Goal: Task Accomplishment & Management: Manage account settings

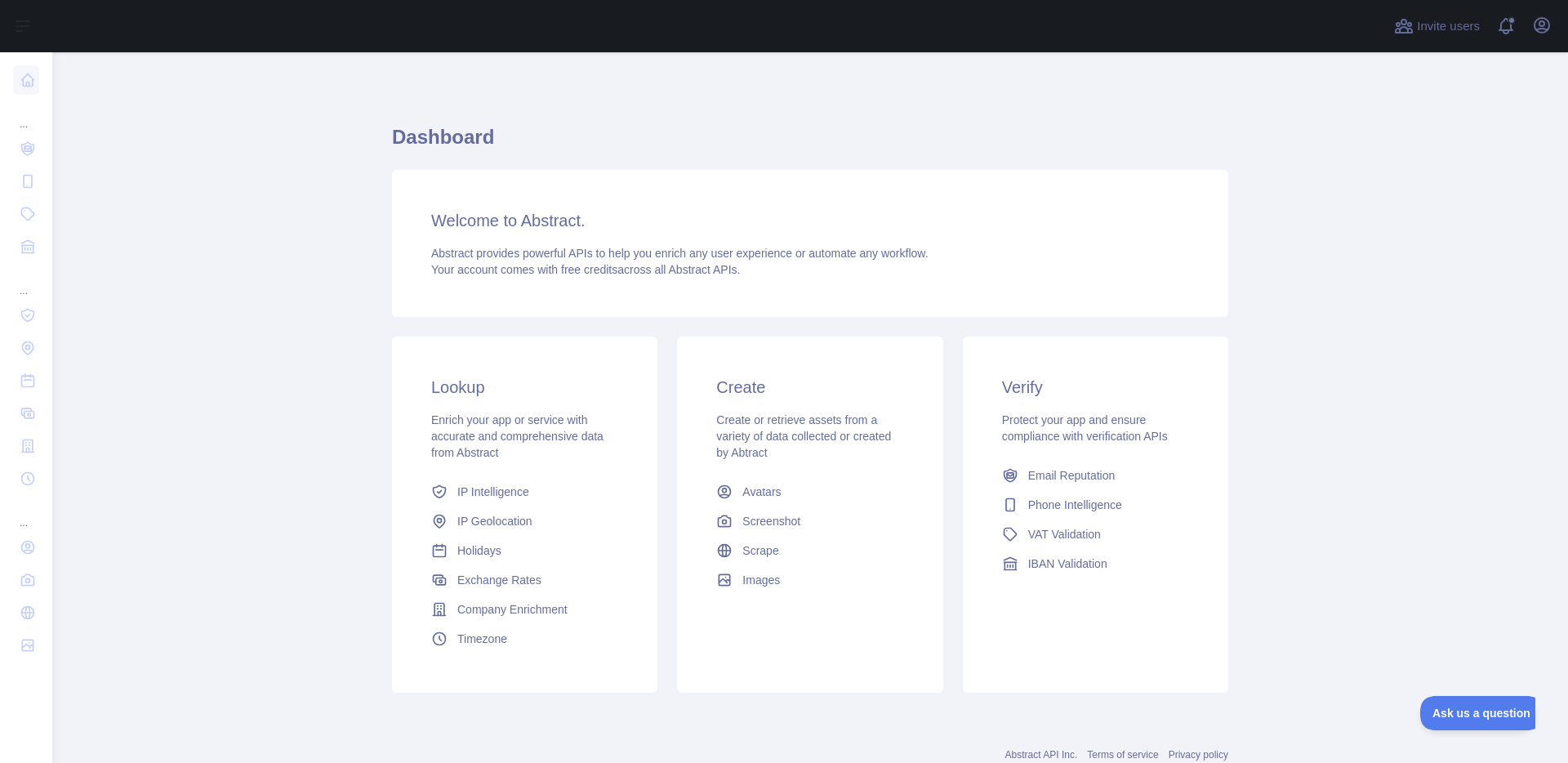
scroll to position [51, 0]
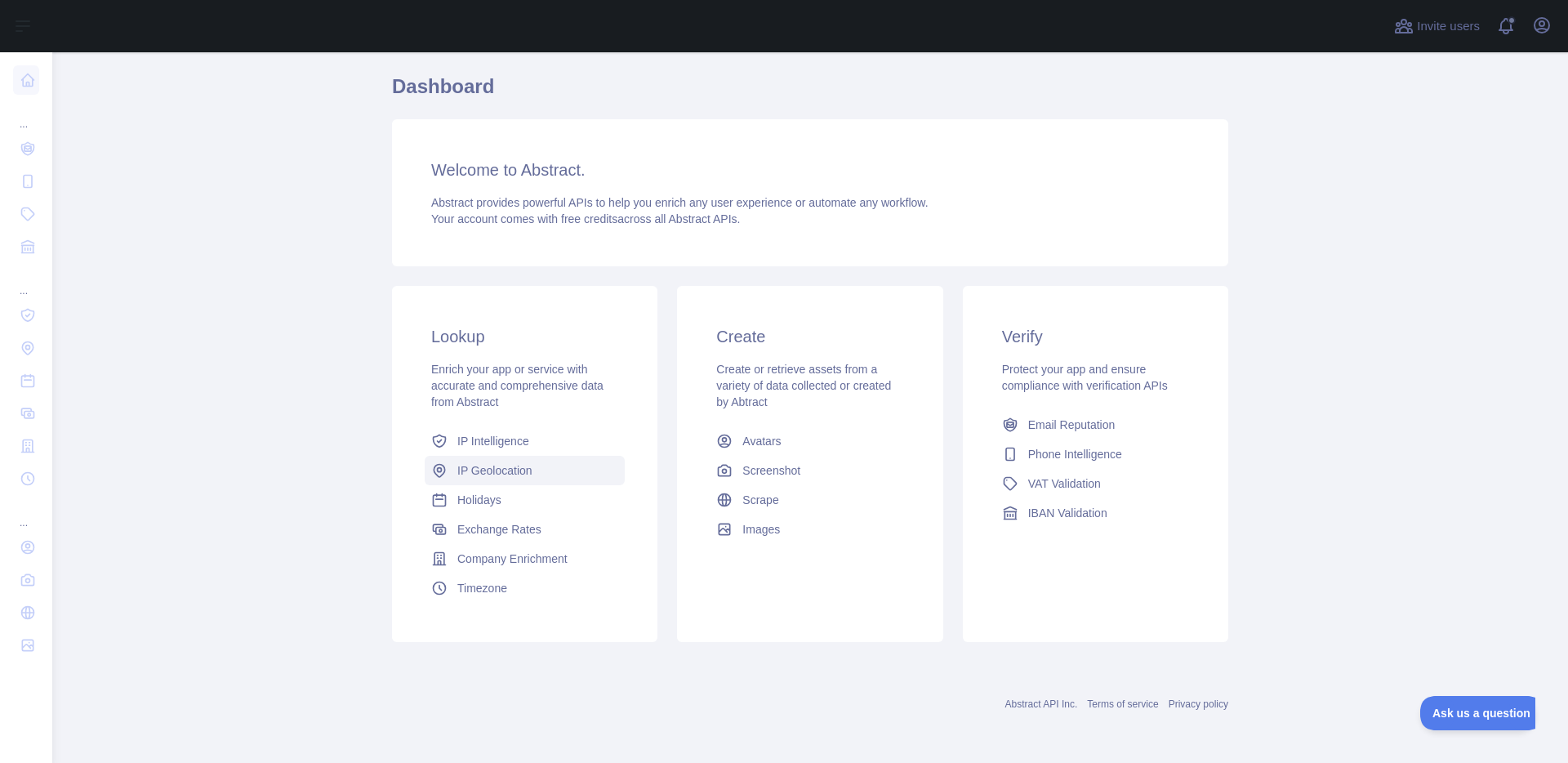
click at [514, 474] on span "IP Geolocation" at bounding box center [495, 470] width 75 height 17
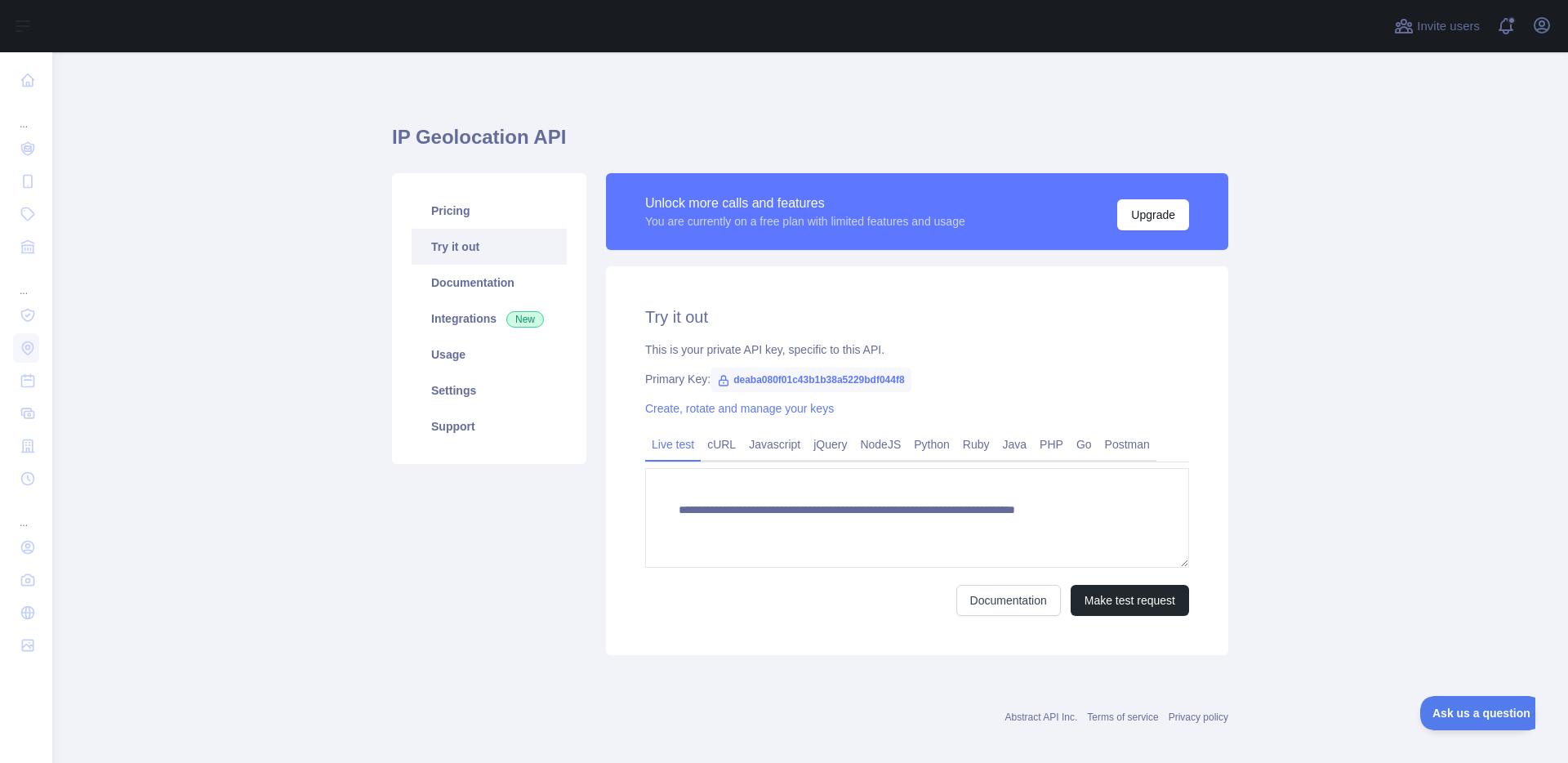
type textarea "**********"
click at [467, 212] on link "Pricing" at bounding box center [489, 210] width 155 height 36
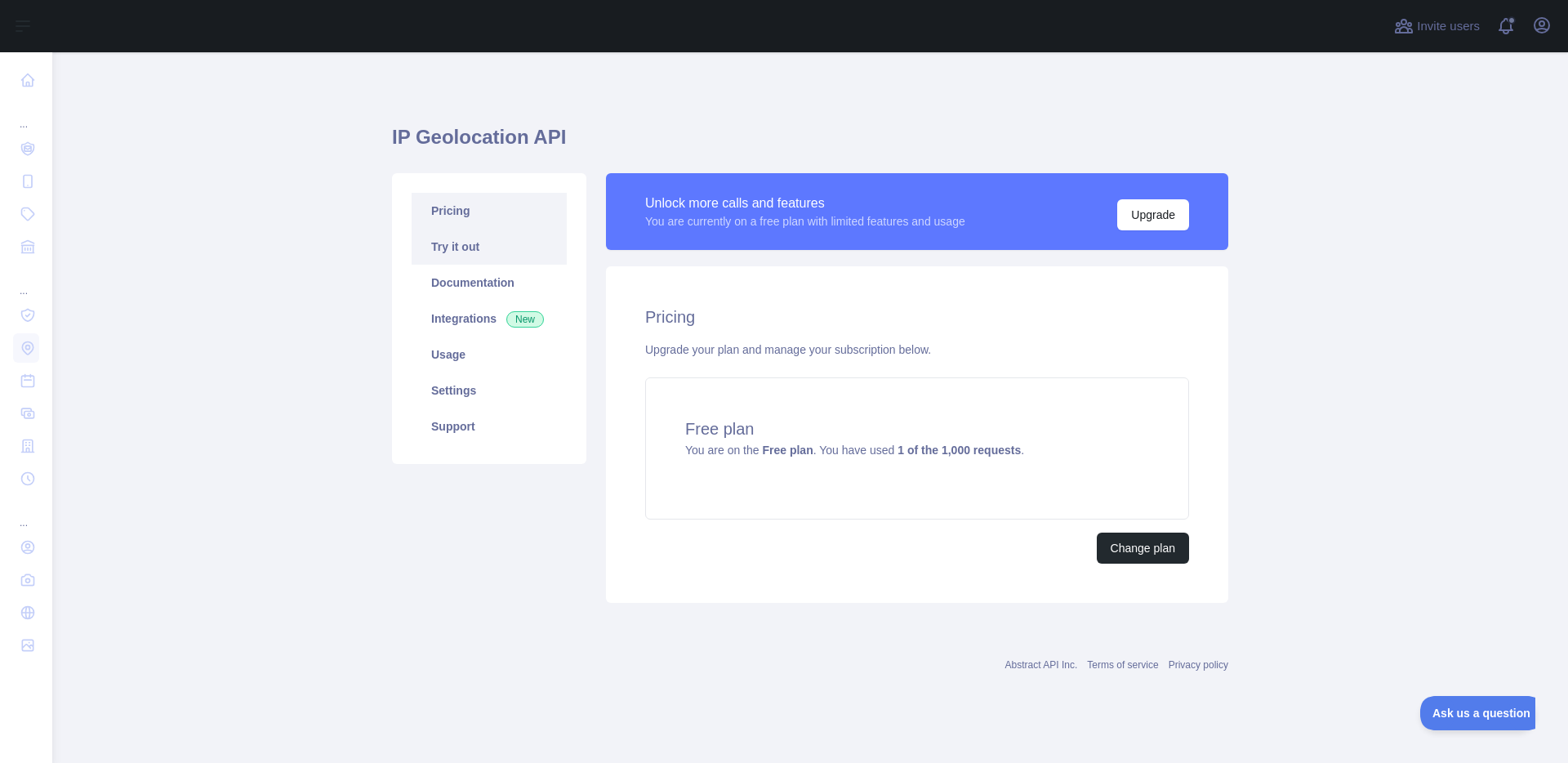
click at [459, 261] on link "Try it out" at bounding box center [489, 246] width 155 height 36
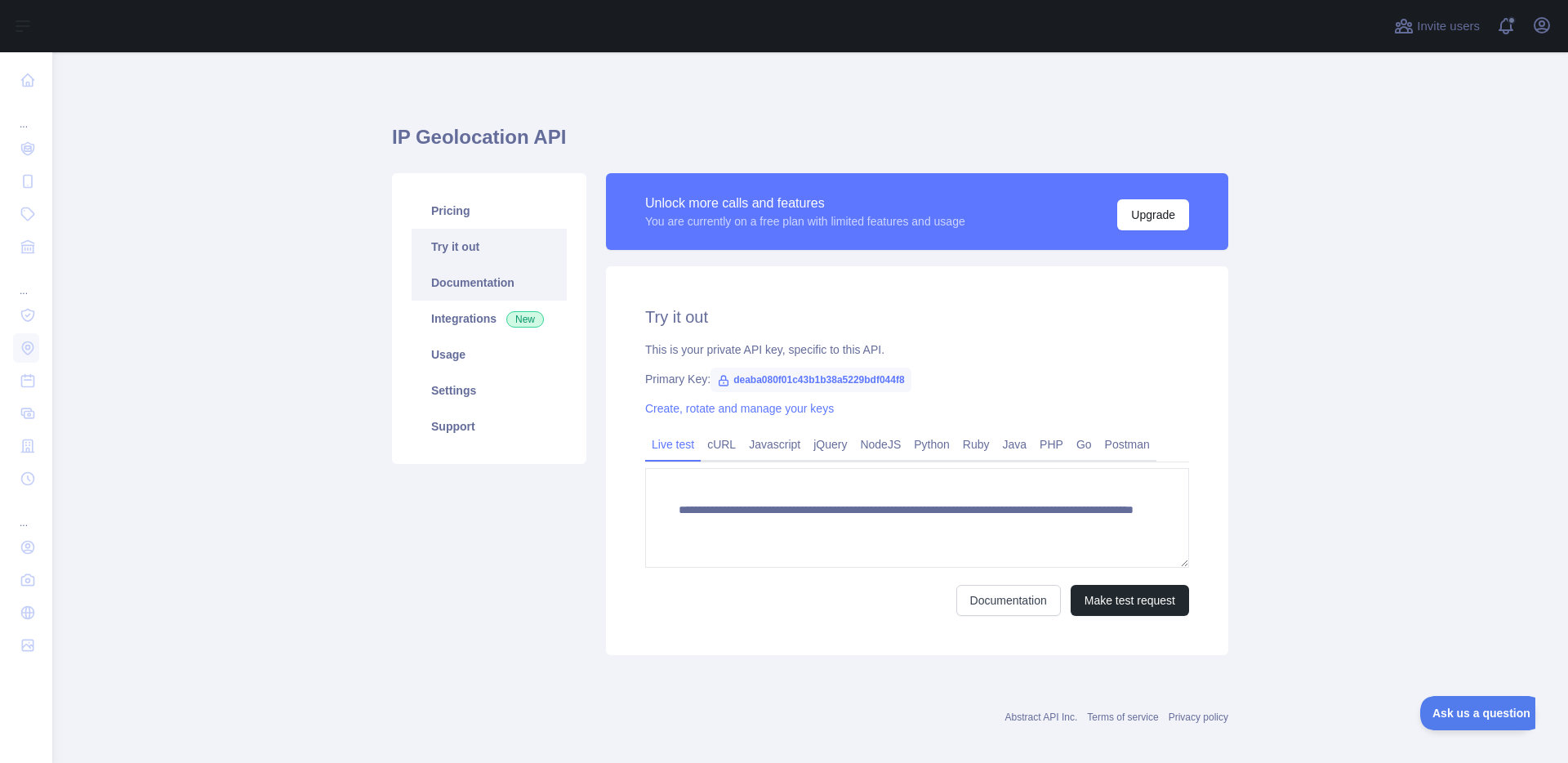
click at [465, 279] on link "Documentation" at bounding box center [489, 282] width 155 height 36
click at [500, 311] on link "Integrations New" at bounding box center [489, 318] width 155 height 36
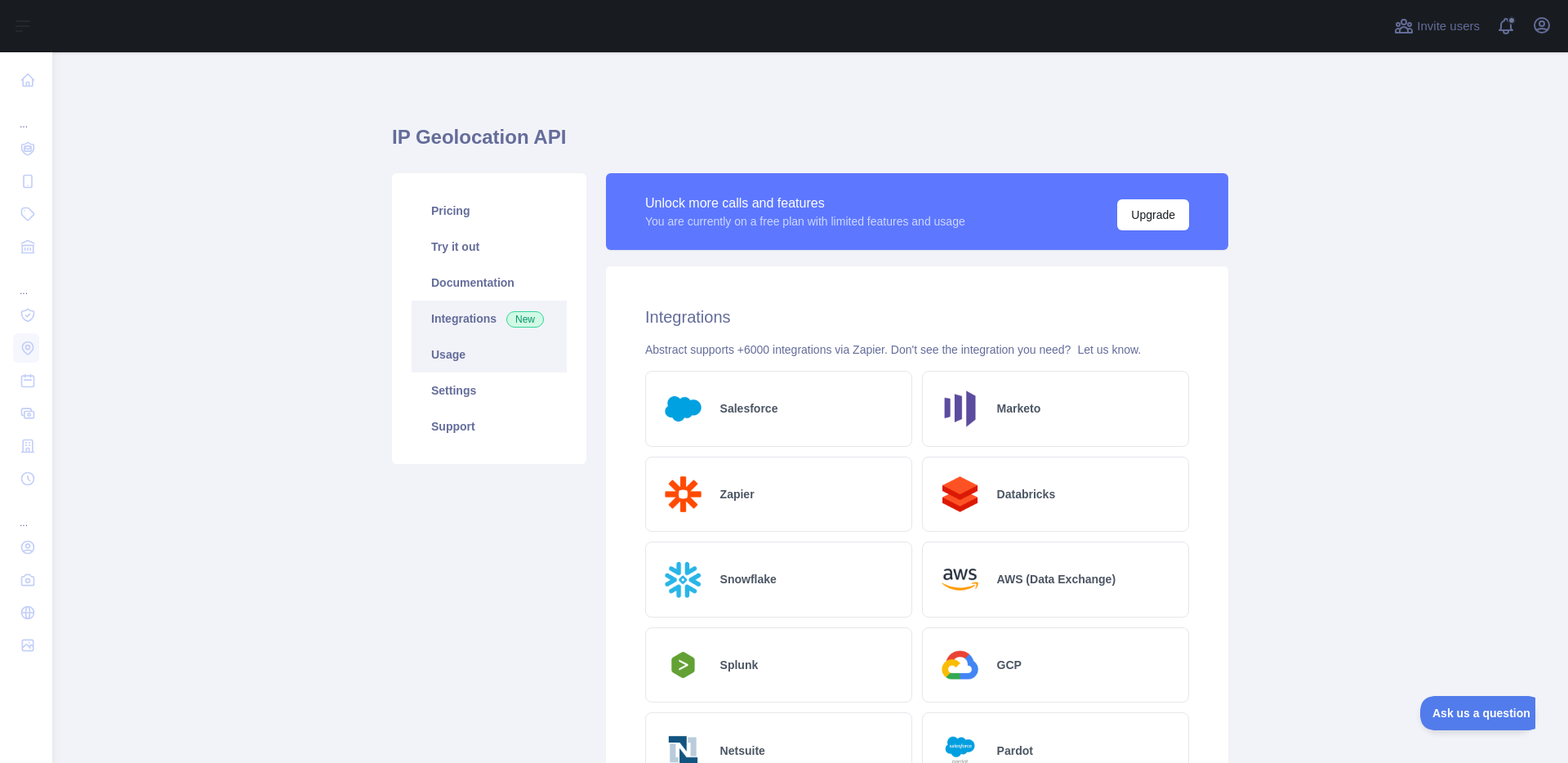
click at [519, 354] on link "Usage" at bounding box center [489, 354] width 155 height 36
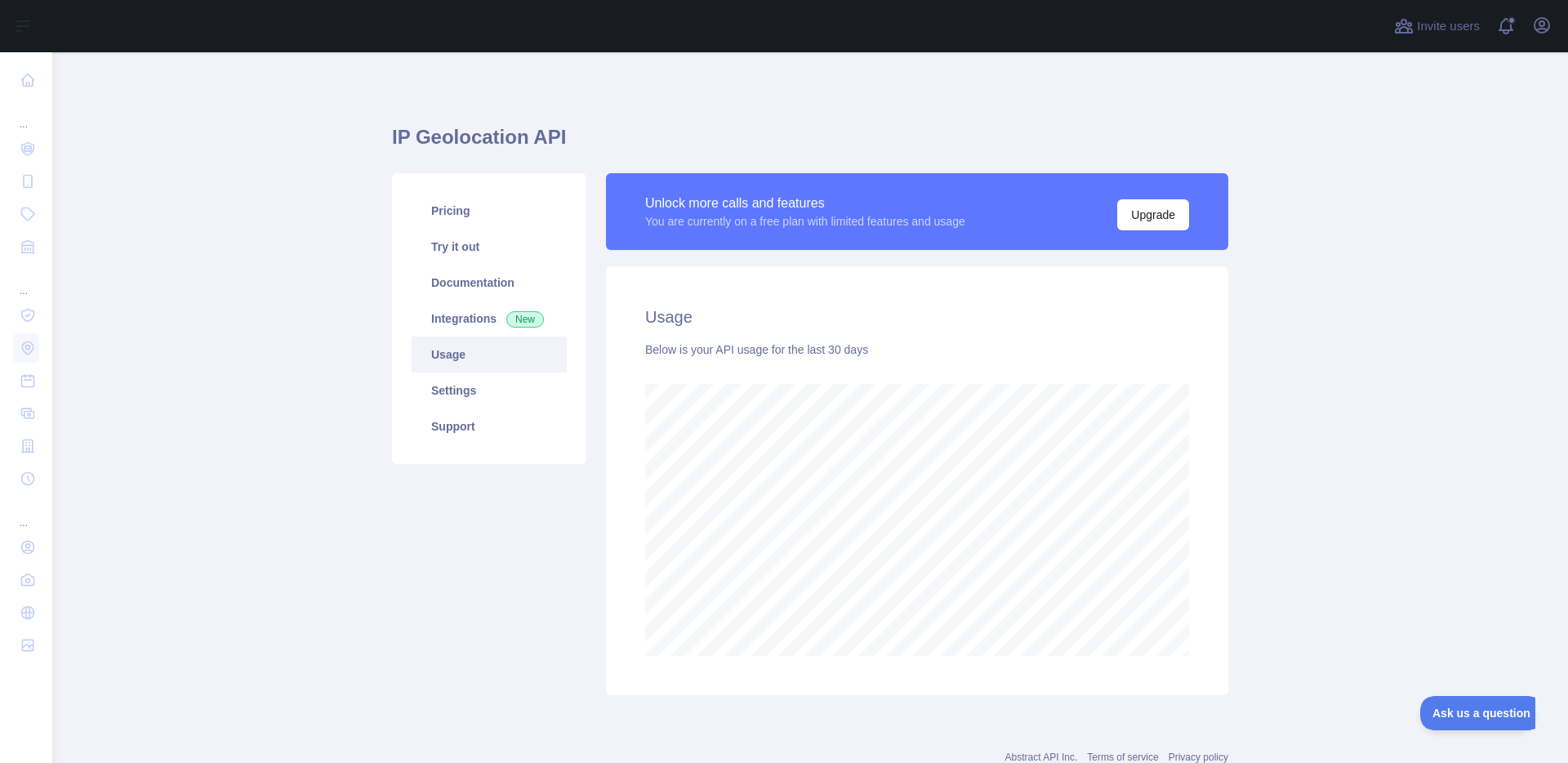
scroll to position [711, 1515]
click at [487, 380] on link "Settings" at bounding box center [489, 390] width 155 height 36
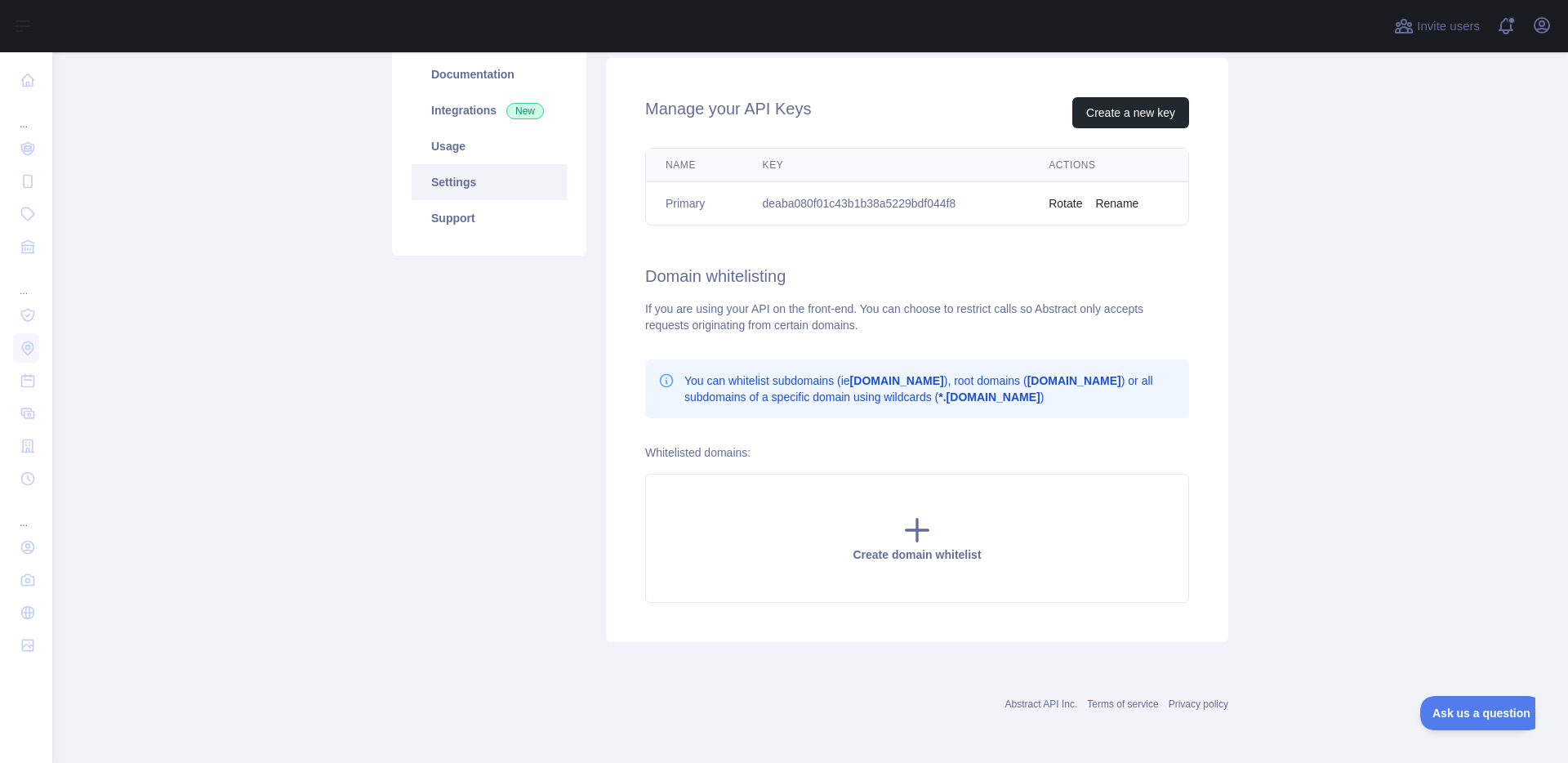
scroll to position [12, 0]
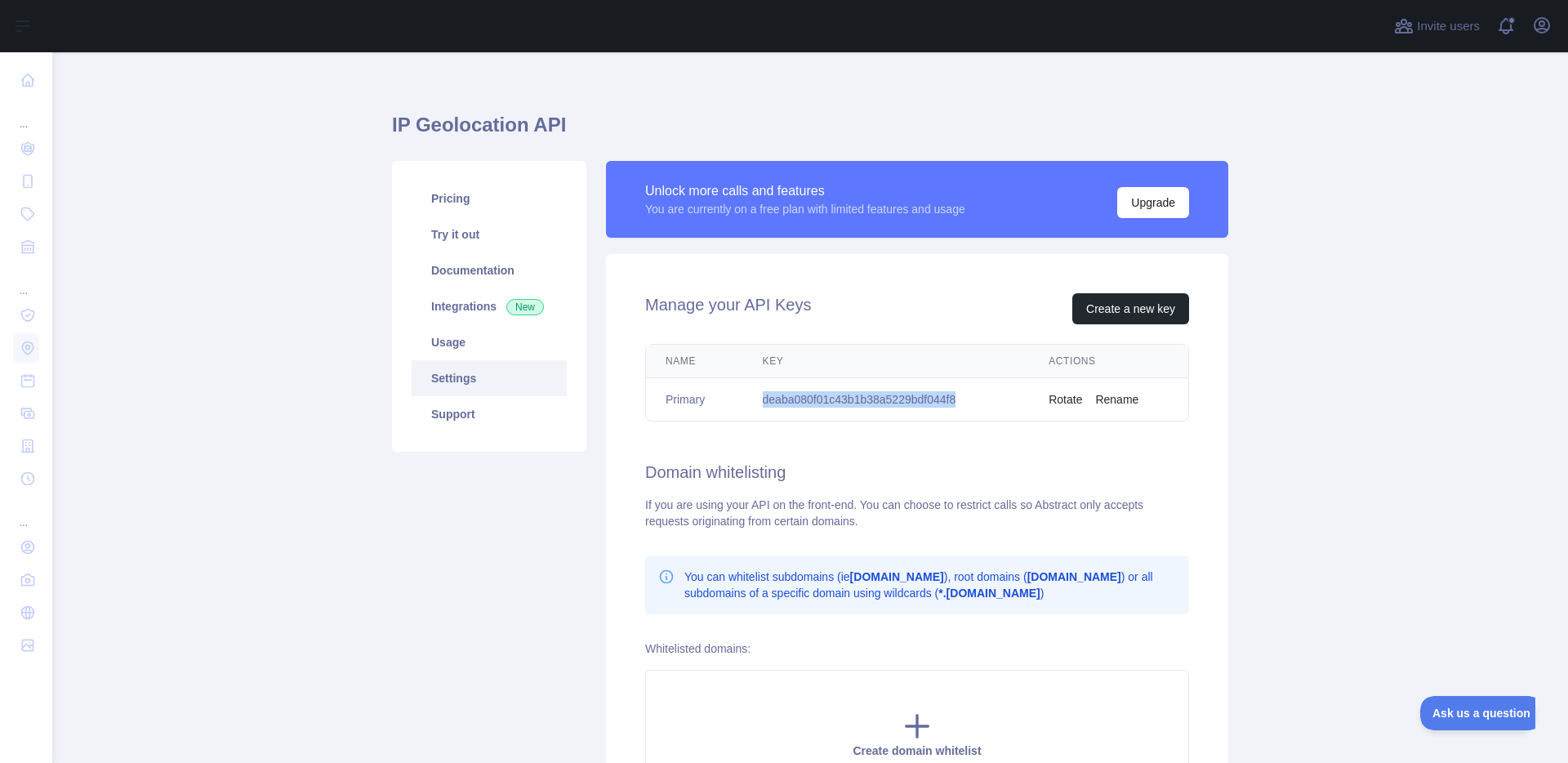
drag, startPoint x: 961, startPoint y: 395, endPoint x: 742, endPoint y: 405, distance: 219.2
click at [742, 405] on tr "Primary deaba080f01c43b1b38a5229bdf044f8 Rotate Rename" at bounding box center [917, 399] width 543 height 43
copy tr "deaba080f01c43b1b38a5229bdf044f8"
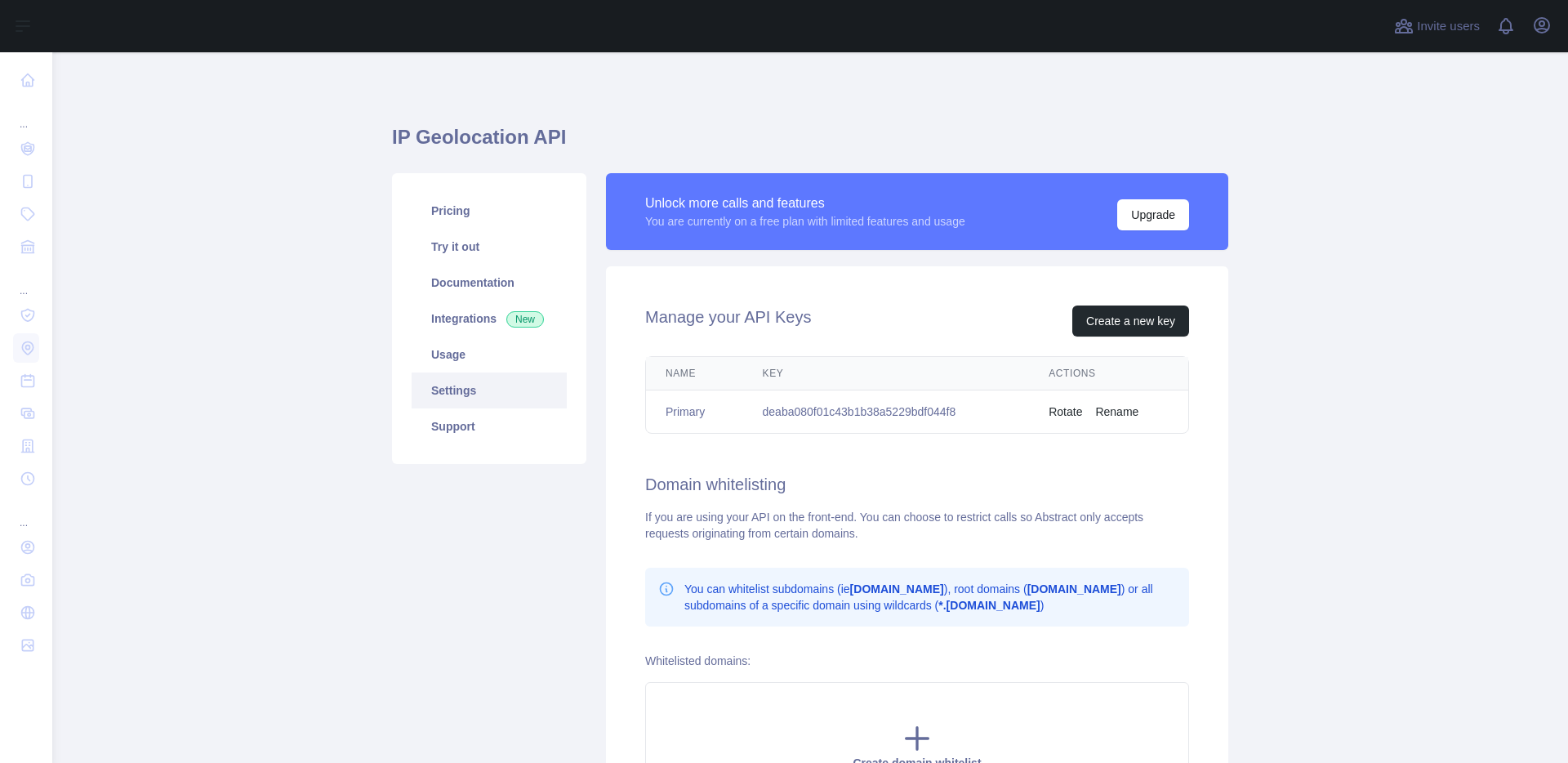
scroll to position [12, 0]
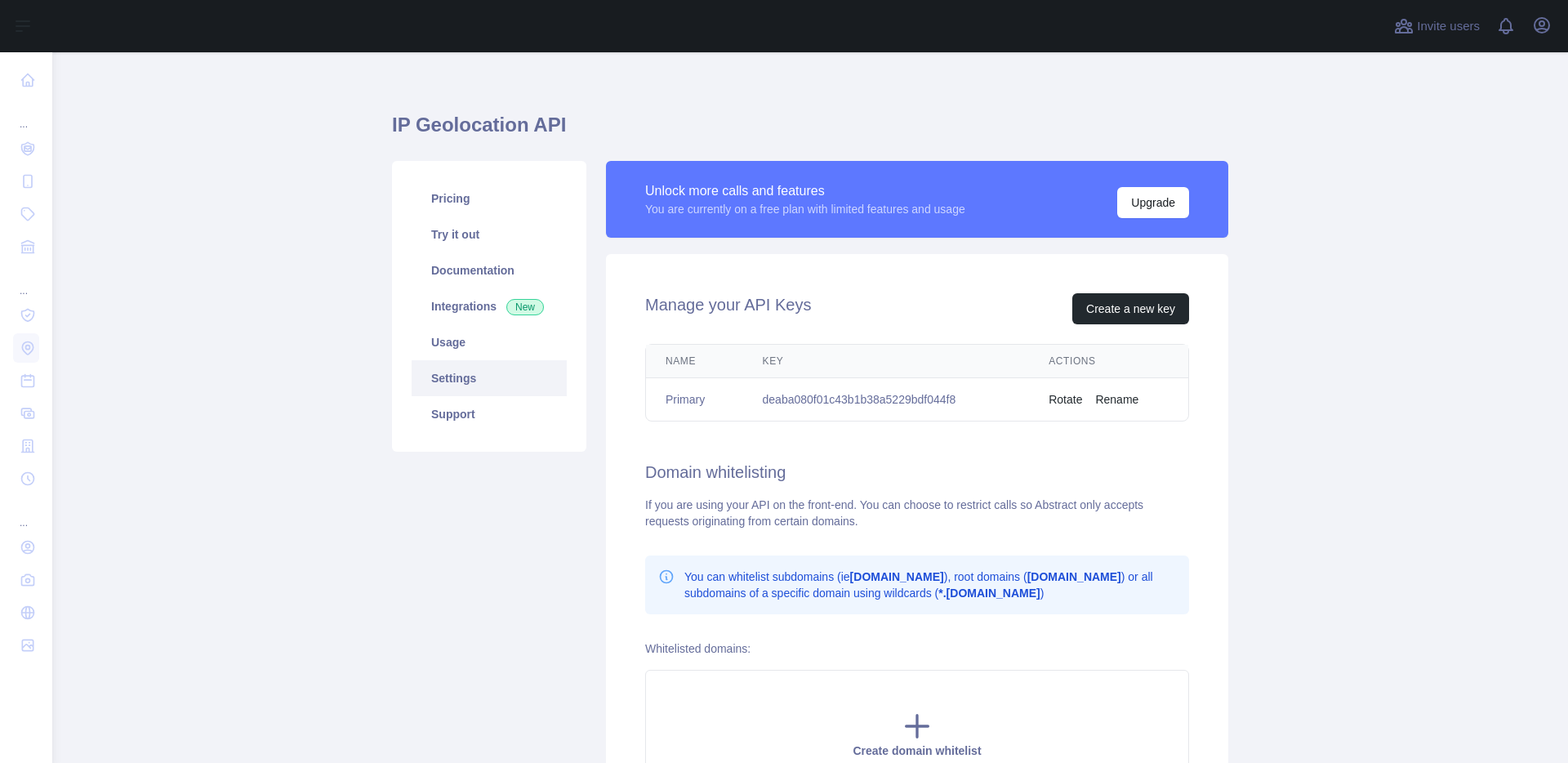
click at [910, 402] on td "deaba080f01c43b1b38a5229bdf044f8" at bounding box center [886, 399] width 287 height 43
drag, startPoint x: 761, startPoint y: 400, endPoint x: 961, endPoint y: 397, distance: 200.0
click at [961, 397] on td "deaba080f01c43b1b38a5229bdf044f8" at bounding box center [886, 399] width 287 height 43
copy td "deaba080f01c43b1b38a5229bdf044f8"
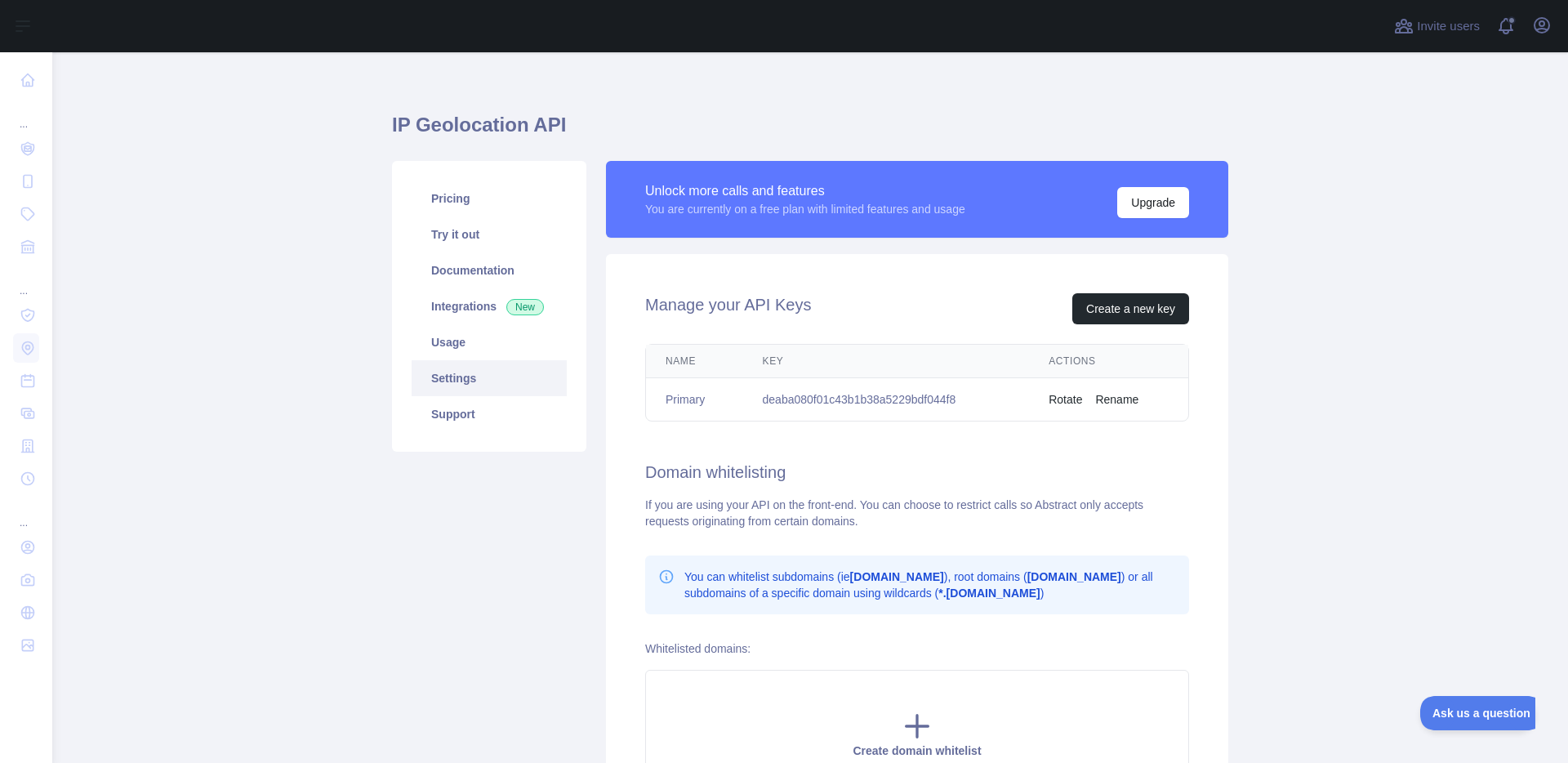
click at [855, 356] on th "Key" at bounding box center [886, 361] width 287 height 33
drag, startPoint x: 794, startPoint y: 396, endPoint x: 959, endPoint y: 397, distance: 165.0
click at [959, 397] on td "deaba080f01c43b1b38a5229bdf044f8" at bounding box center [886, 399] width 287 height 43
copy td "080f01c43b1b38a5229bdf044f8"
